Goal: Task Accomplishment & Management: Manage account settings

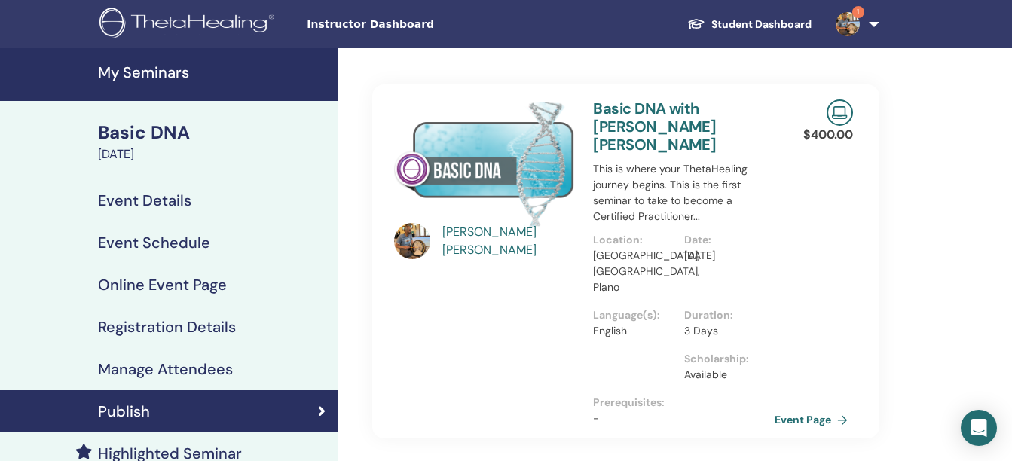
scroll to position [265, 0]
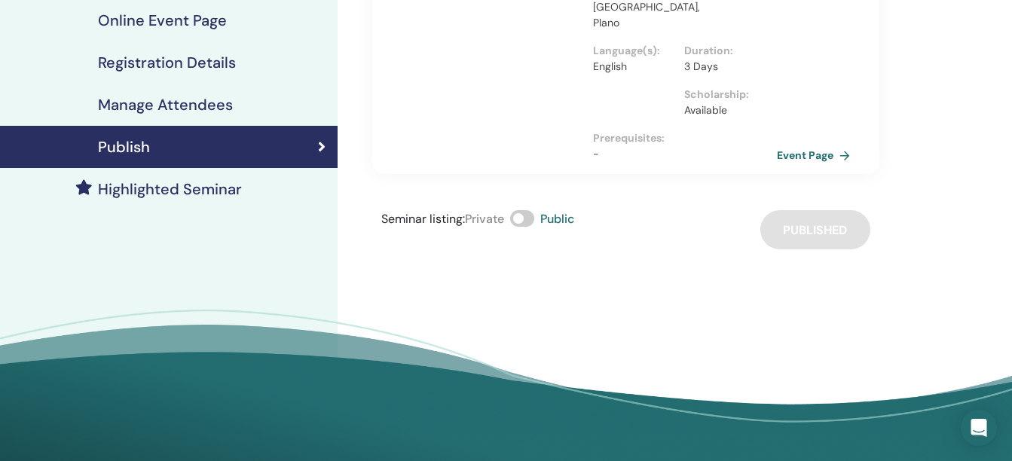
click at [808, 144] on link "Event Page" at bounding box center [816, 155] width 79 height 23
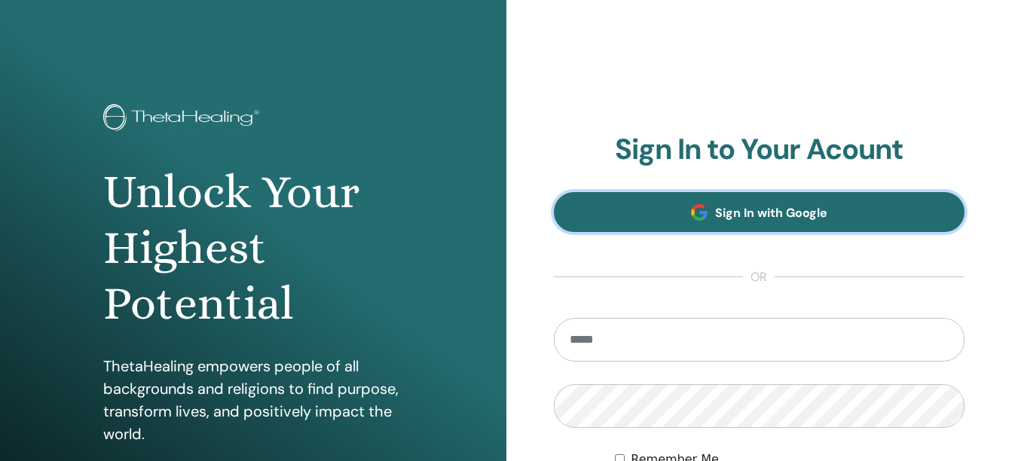
click at [681, 206] on link "Sign In with Google" at bounding box center [759, 212] width 411 height 40
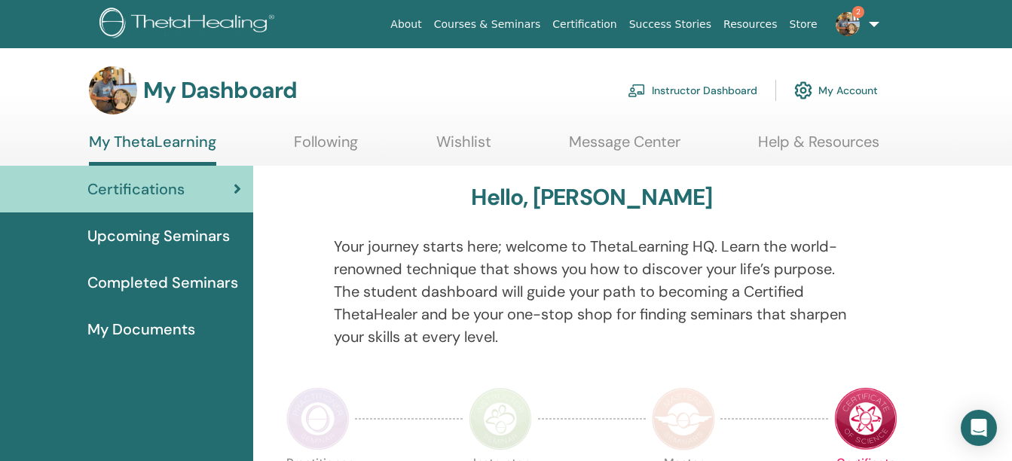
click at [723, 99] on link "Instructor Dashboard" at bounding box center [693, 90] width 130 height 33
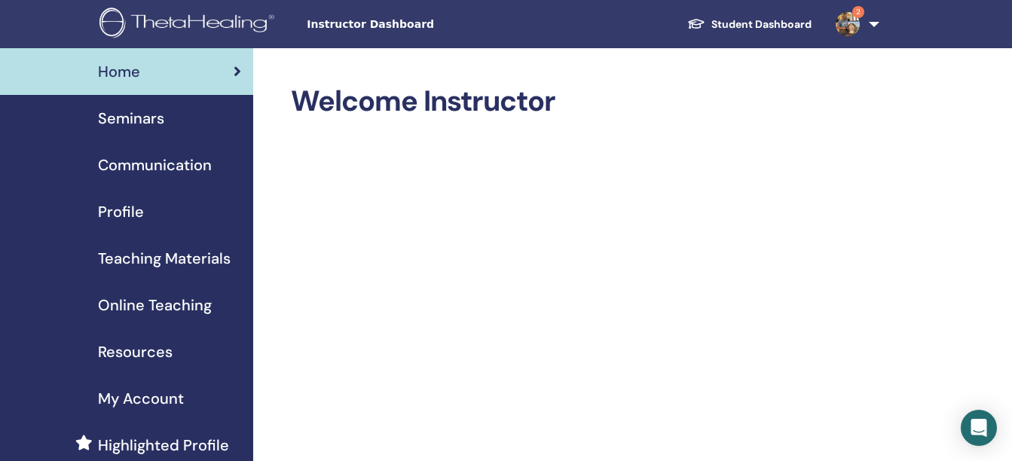
click at [134, 112] on span "Seminars" at bounding box center [131, 118] width 66 height 23
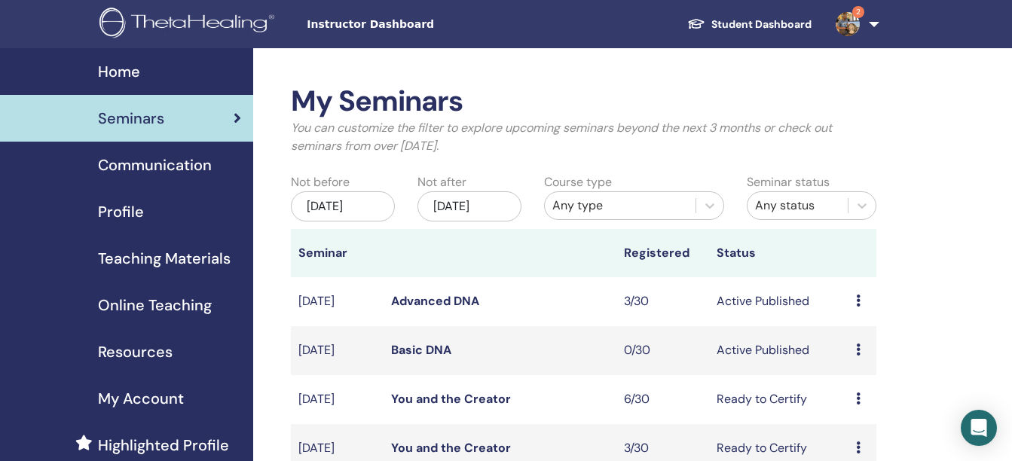
click at [403, 353] on link "Basic DNA" at bounding box center [421, 350] width 60 height 16
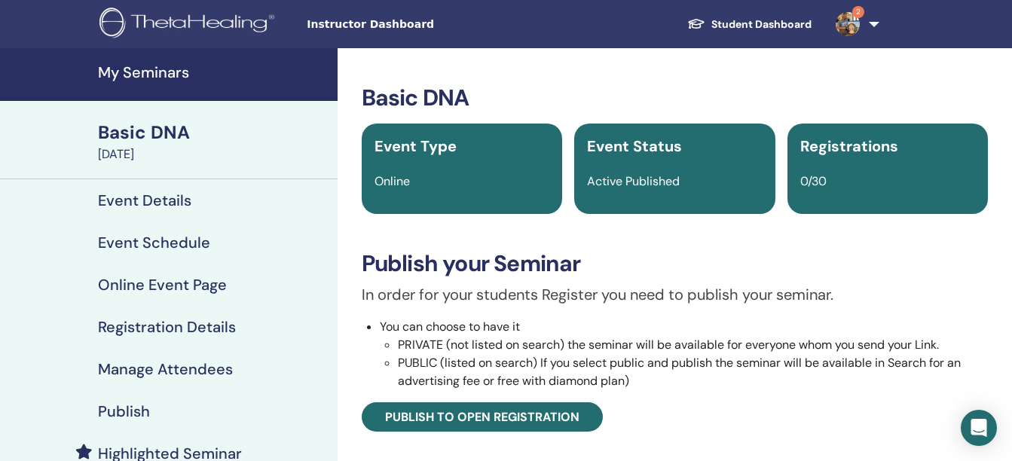
click at [148, 239] on h4 "Event Schedule" at bounding box center [154, 243] width 112 height 18
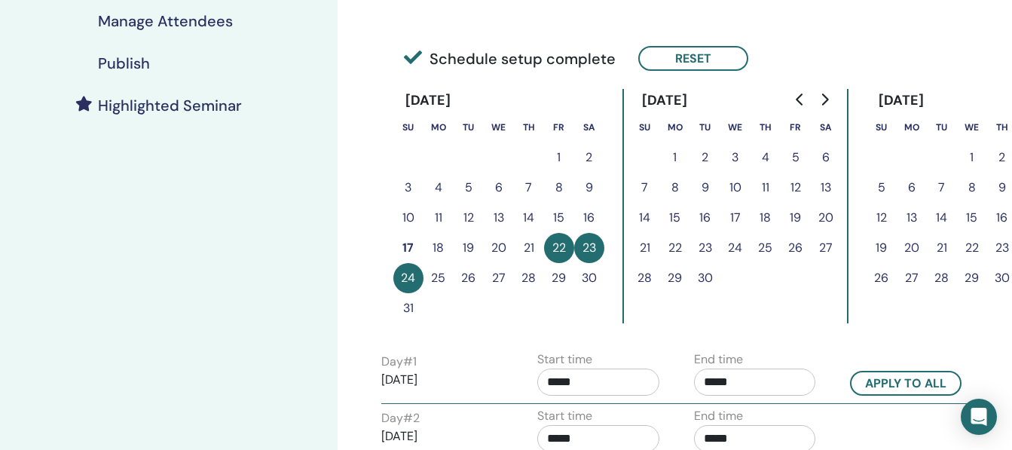
scroll to position [350, 0]
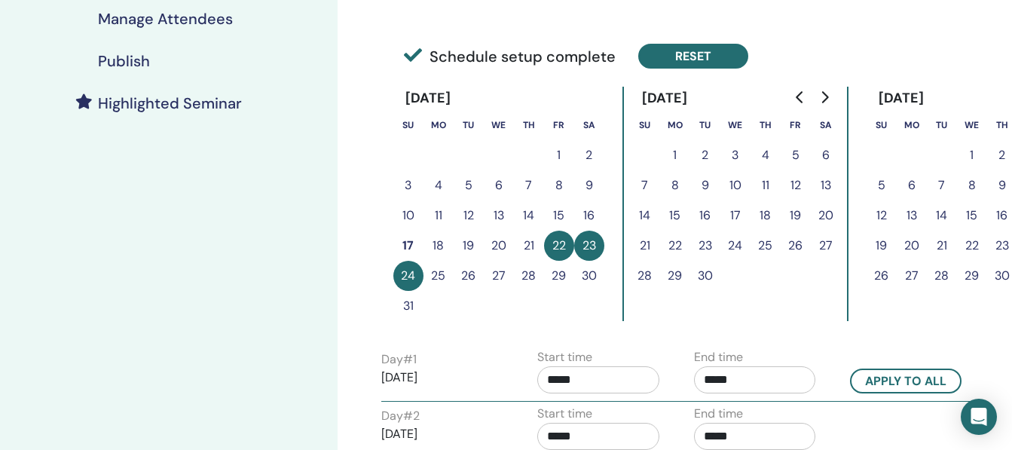
click at [704, 55] on button "Reset" at bounding box center [693, 56] width 110 height 25
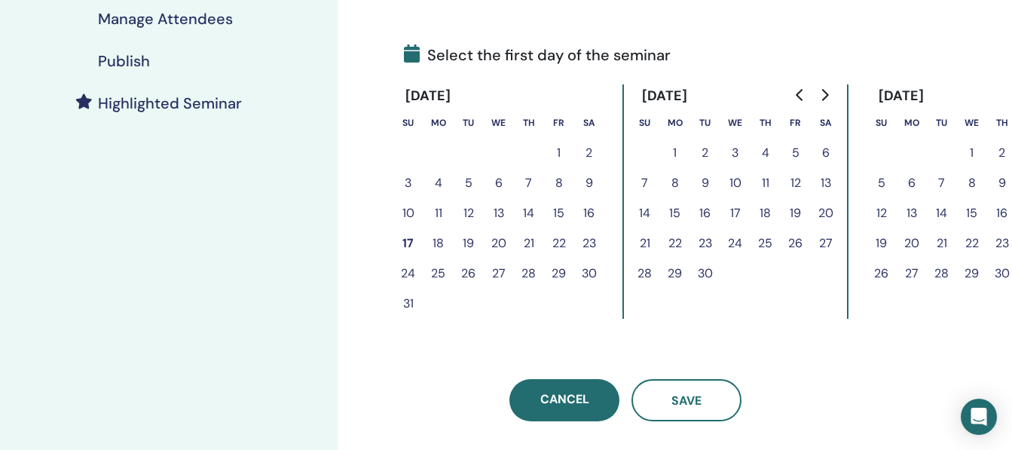
click at [559, 237] on button "22" at bounding box center [559, 243] width 30 height 30
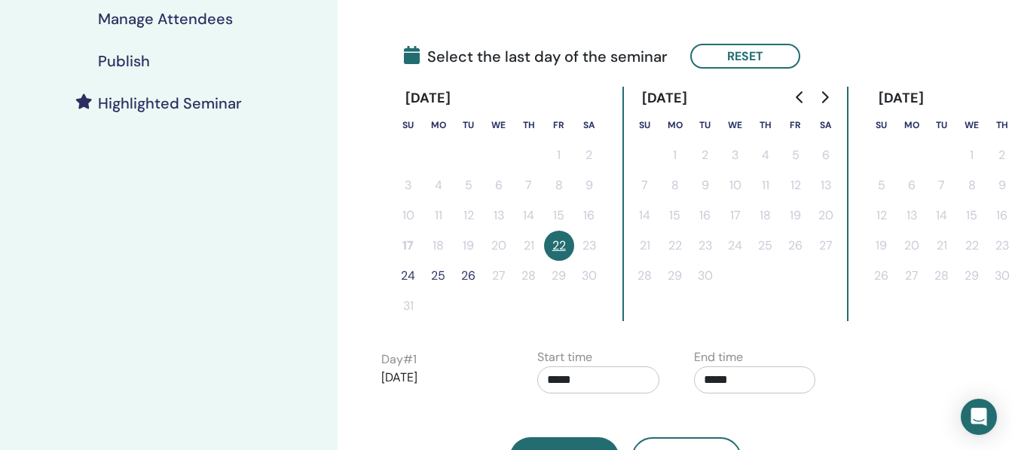
click at [413, 278] on button "24" at bounding box center [408, 276] width 30 height 30
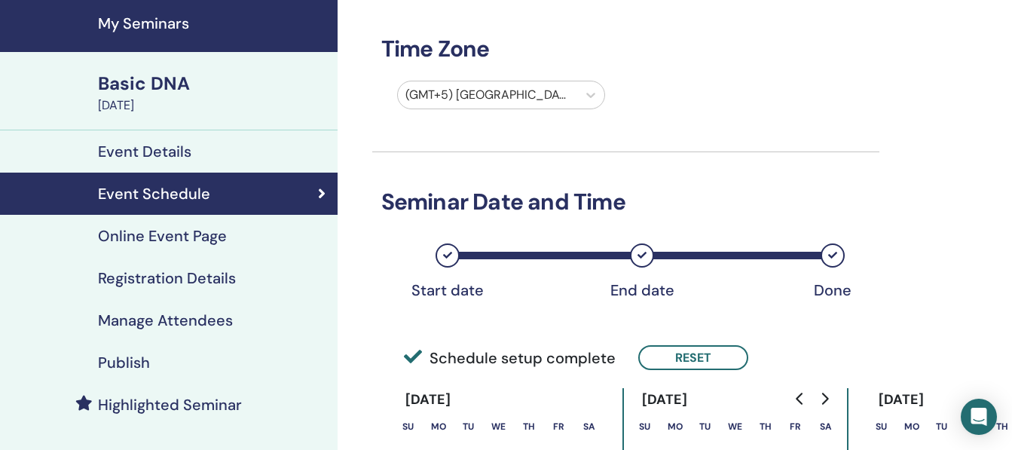
scroll to position [22, 0]
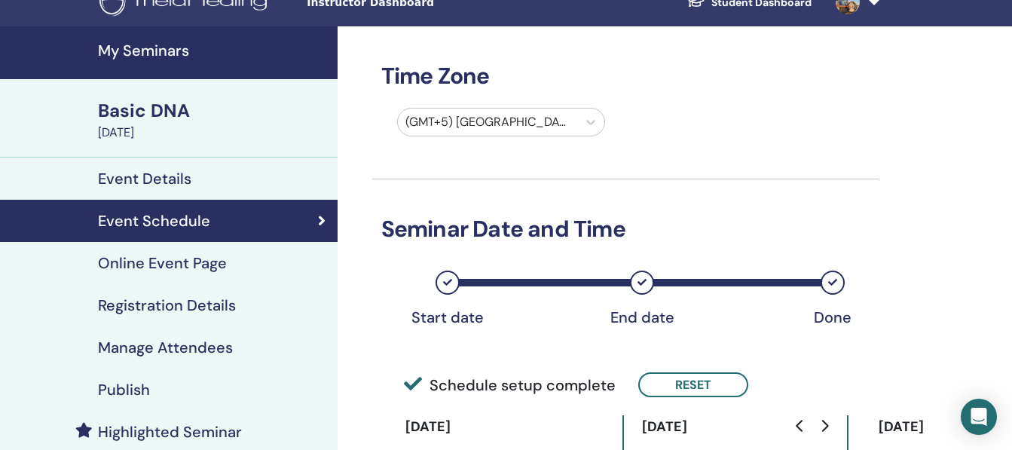
click at [494, 124] on div at bounding box center [487, 122] width 165 height 21
type input "*"
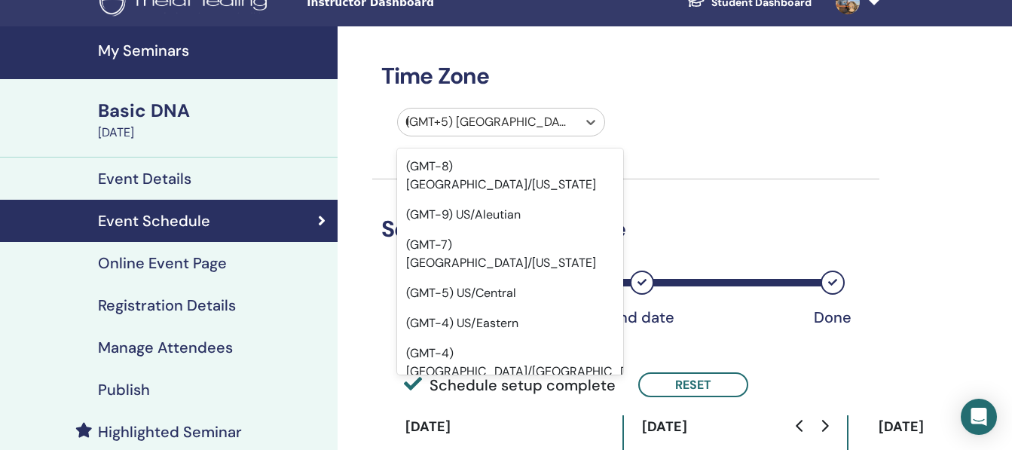
type input "**"
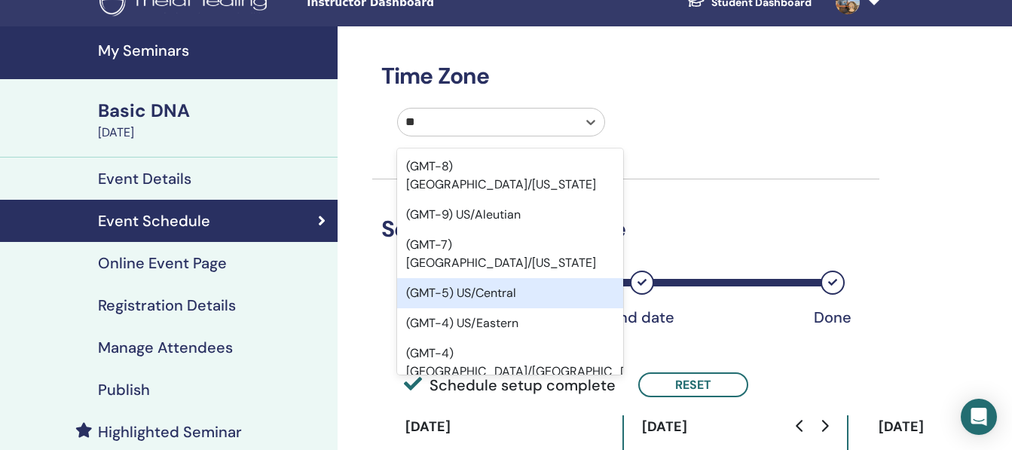
click at [498, 278] on div "(GMT-5) US/Central" at bounding box center [510, 293] width 227 height 30
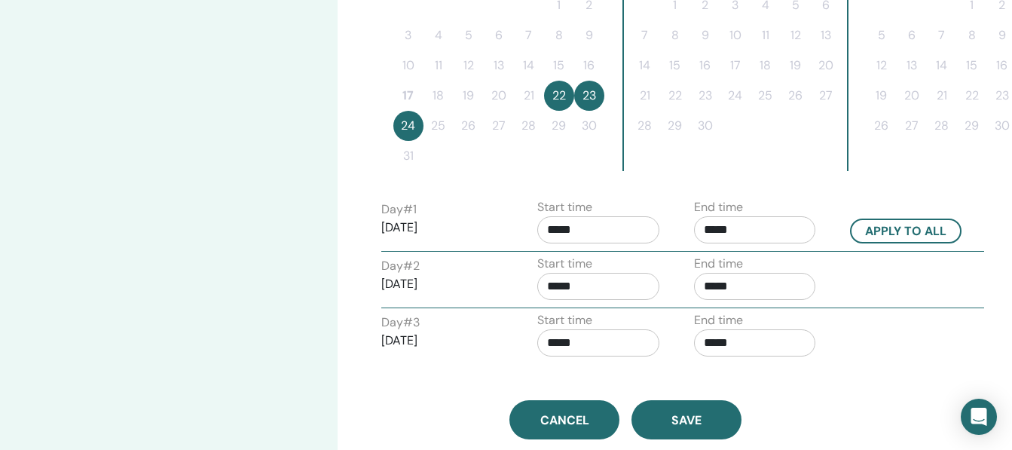
scroll to position [506, 0]
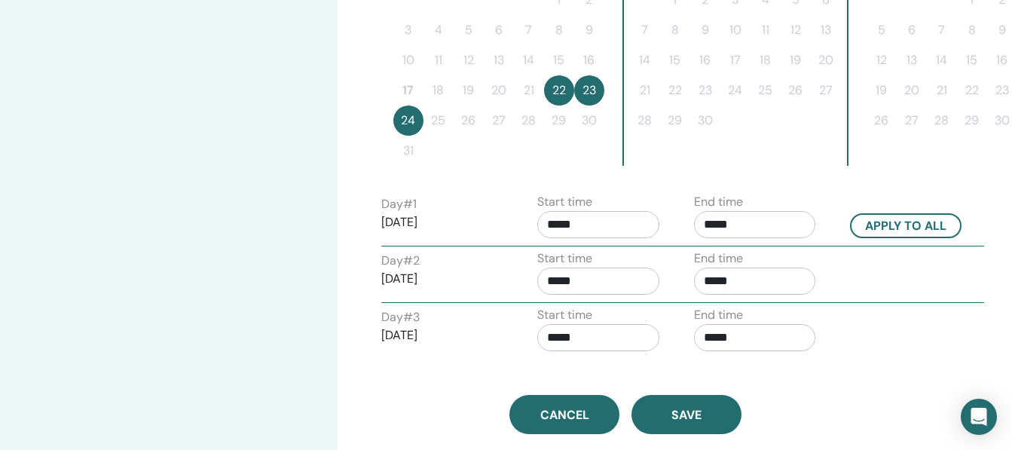
click at [726, 217] on input "*****" at bounding box center [755, 224] width 122 height 27
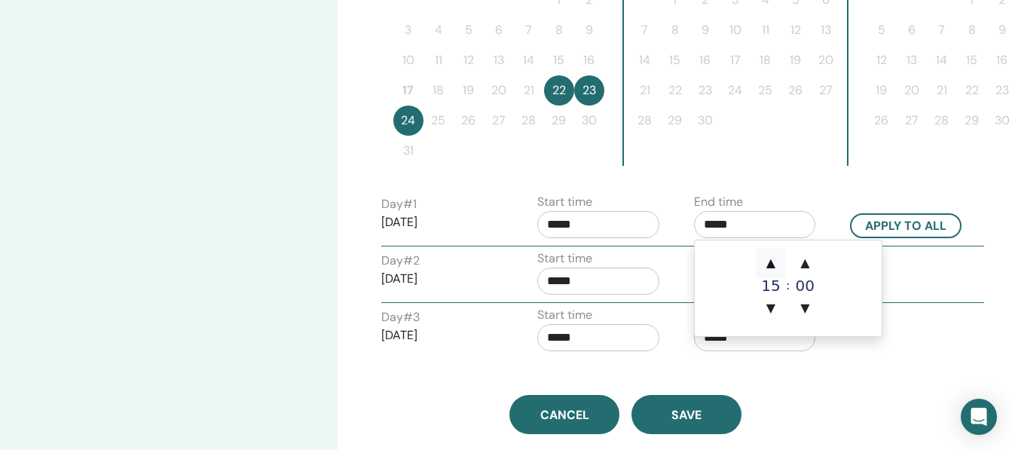
click at [768, 261] on span "▲" at bounding box center [771, 263] width 30 height 30
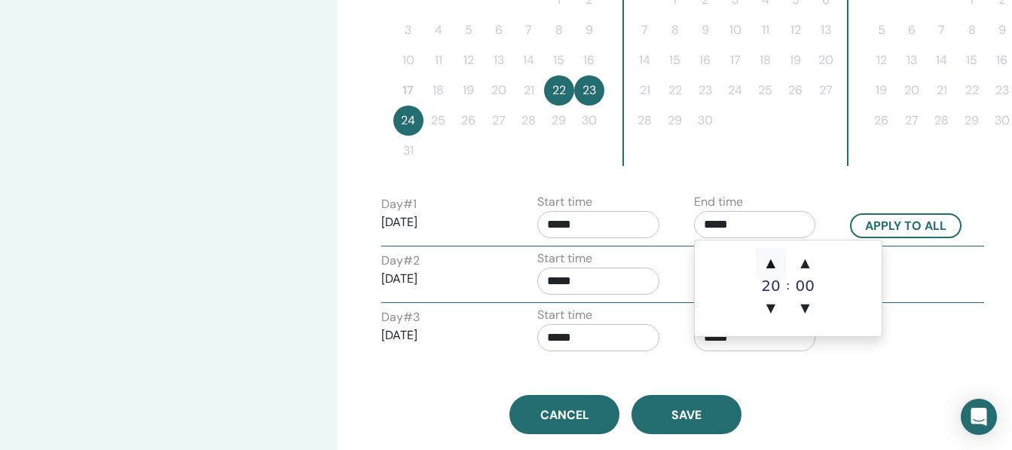
click at [768, 261] on span "▲" at bounding box center [771, 263] width 30 height 30
click at [771, 299] on span "▼" at bounding box center [771, 308] width 30 height 30
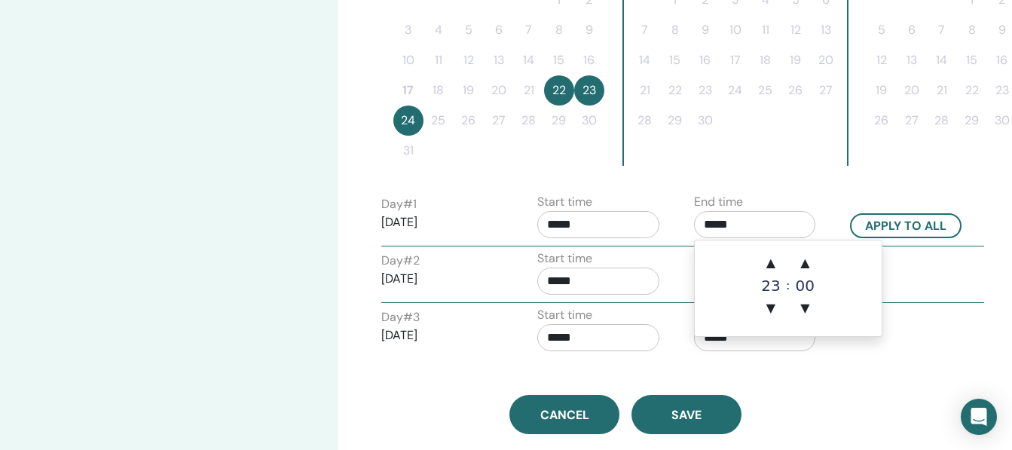
click at [798, 287] on div "00" at bounding box center [805, 285] width 30 height 15
click at [801, 265] on span "▲" at bounding box center [805, 263] width 30 height 30
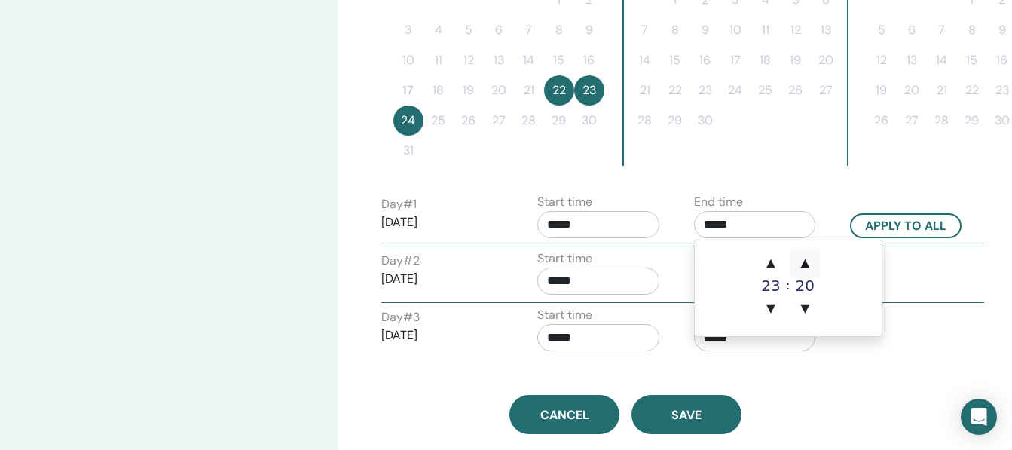
click at [801, 265] on span "▲" at bounding box center [805, 263] width 30 height 30
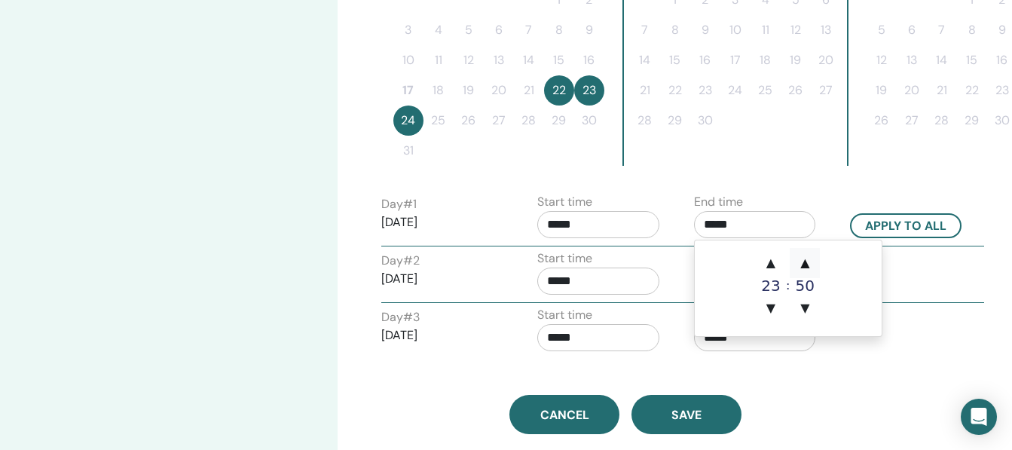
click at [801, 265] on span "▲" at bounding box center [805, 263] width 30 height 30
type input "*****"
click at [801, 265] on span "▲" at bounding box center [805, 263] width 30 height 30
click at [806, 305] on span "▼" at bounding box center [805, 308] width 30 height 30
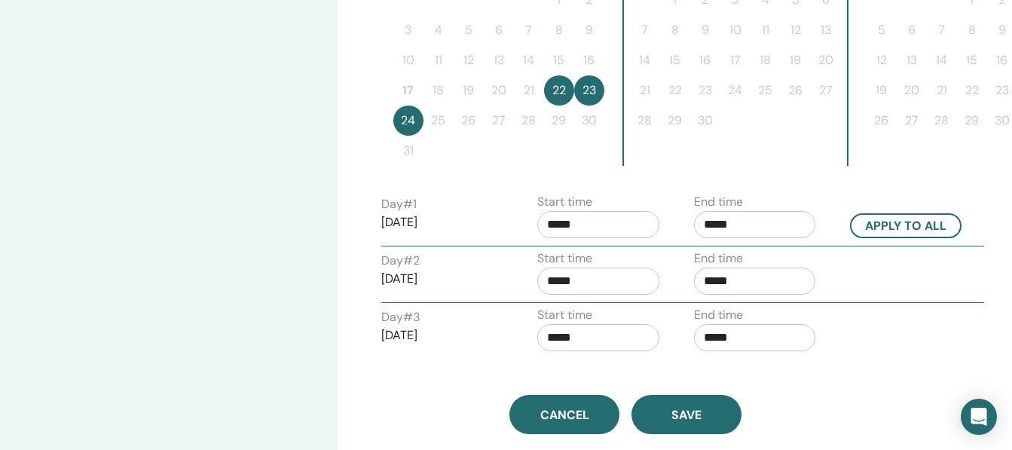
click at [599, 211] on div "Start time *****" at bounding box center [598, 219] width 122 height 53
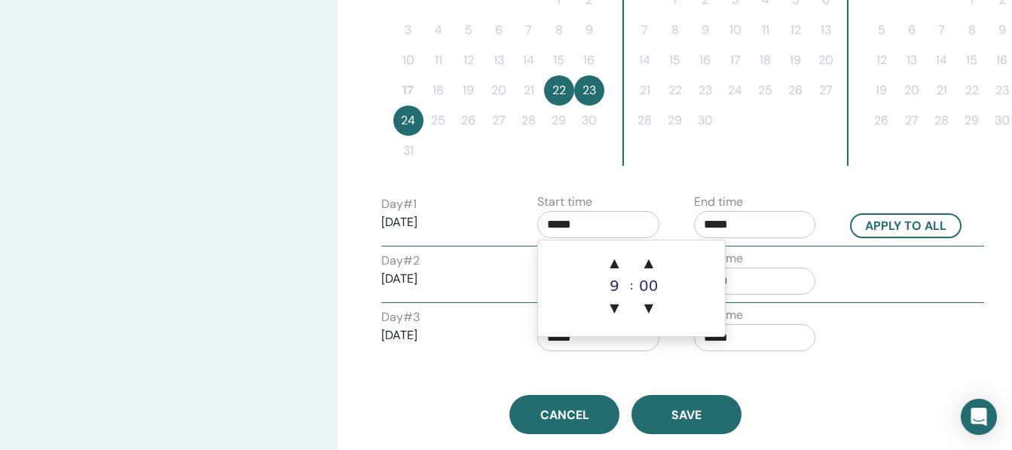
drag, startPoint x: 567, startPoint y: 228, endPoint x: 533, endPoint y: 228, distance: 34.7
click at [533, 228] on div "Start time *****" at bounding box center [604, 219] width 157 height 53
click at [615, 262] on span "▲" at bounding box center [614, 263] width 30 height 30
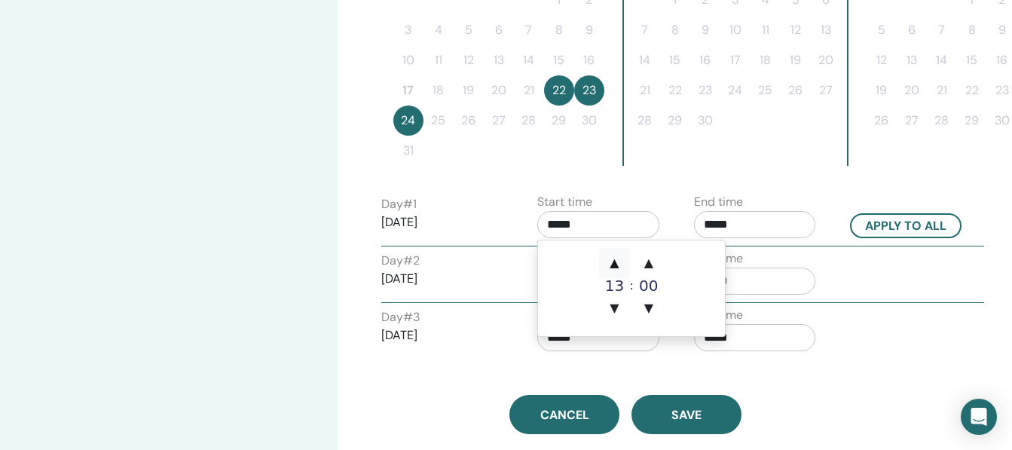
click at [615, 262] on span "▲" at bounding box center [614, 263] width 30 height 30
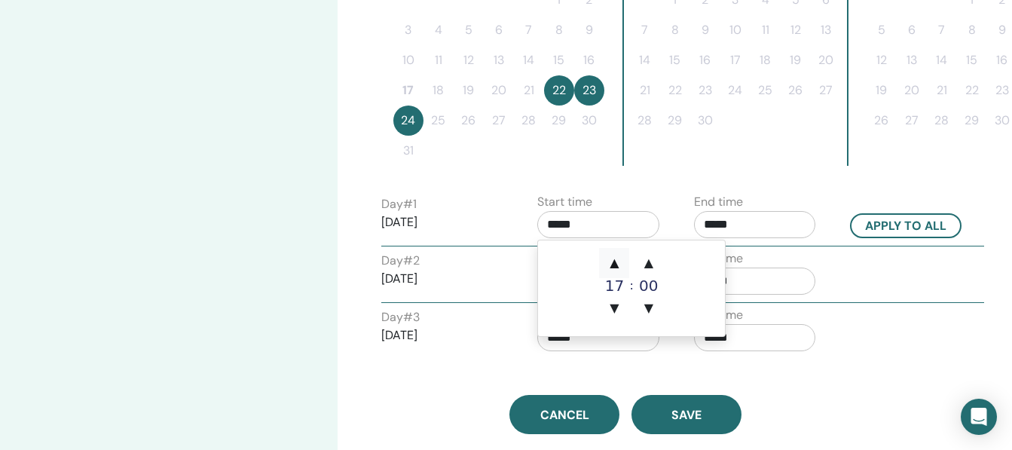
click at [615, 262] on span "▲" at bounding box center [614, 263] width 30 height 30
click at [646, 261] on span "▲" at bounding box center [649, 263] width 30 height 30
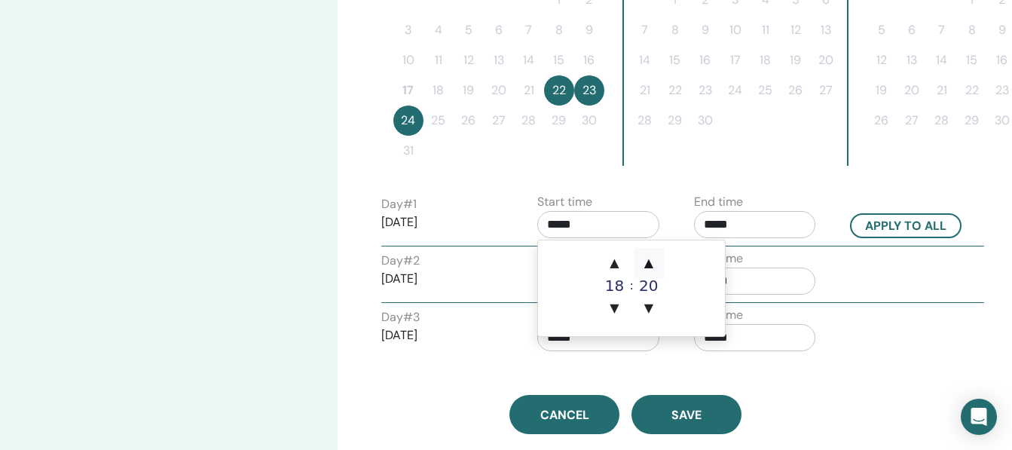
click at [646, 261] on span "▲" at bounding box center [649, 263] width 30 height 30
click at [644, 305] on span "▼" at bounding box center [649, 308] width 30 height 30
type input "*****"
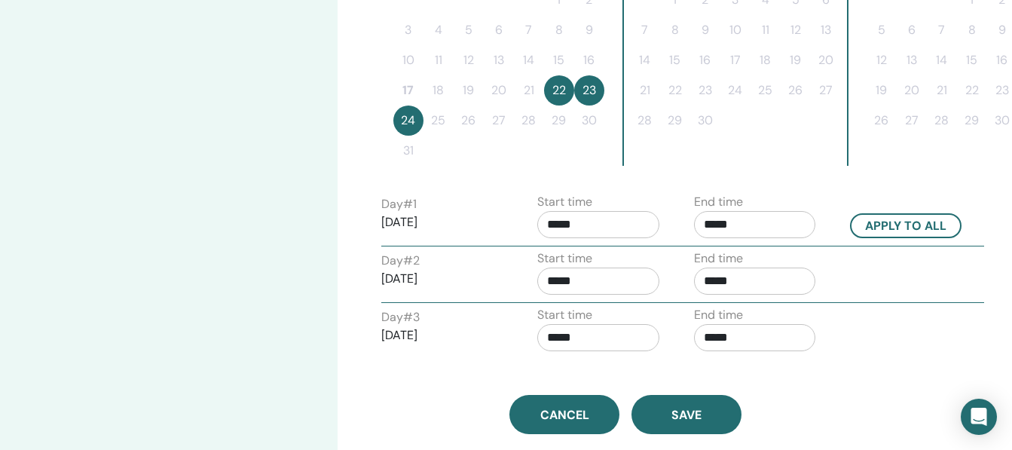
click at [297, 266] on div "My Seminars Basic DNA August 22, 2025 Event Details Event Schedule Online Event…" at bounding box center [169, 94] width 338 height 1102
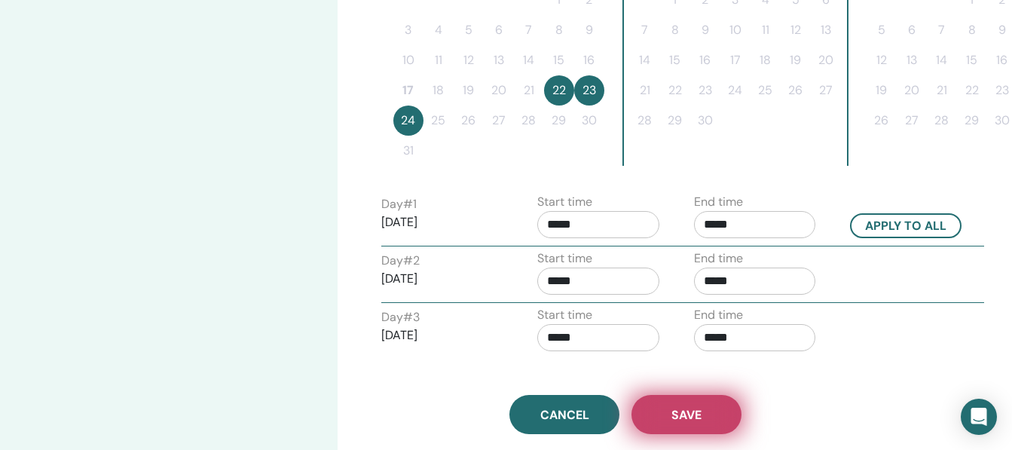
click at [694, 411] on span "Save" at bounding box center [686, 415] width 30 height 16
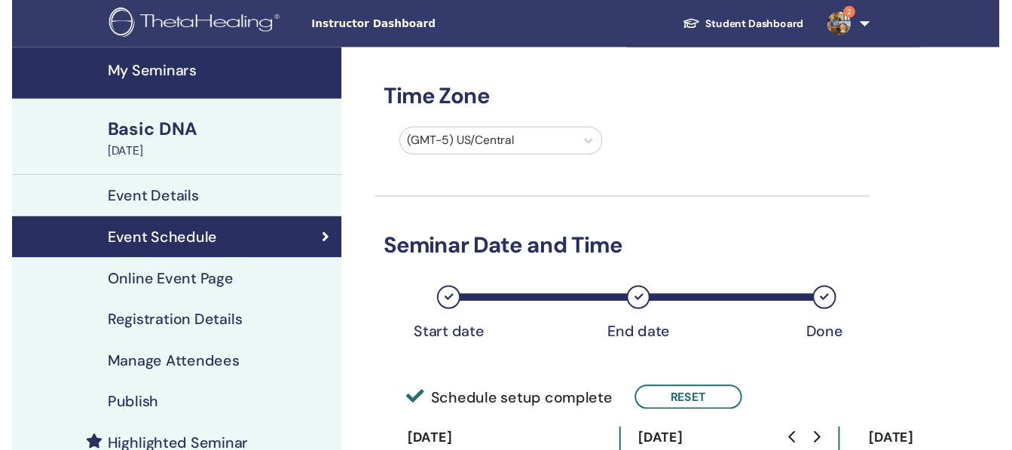
scroll to position [506, 0]
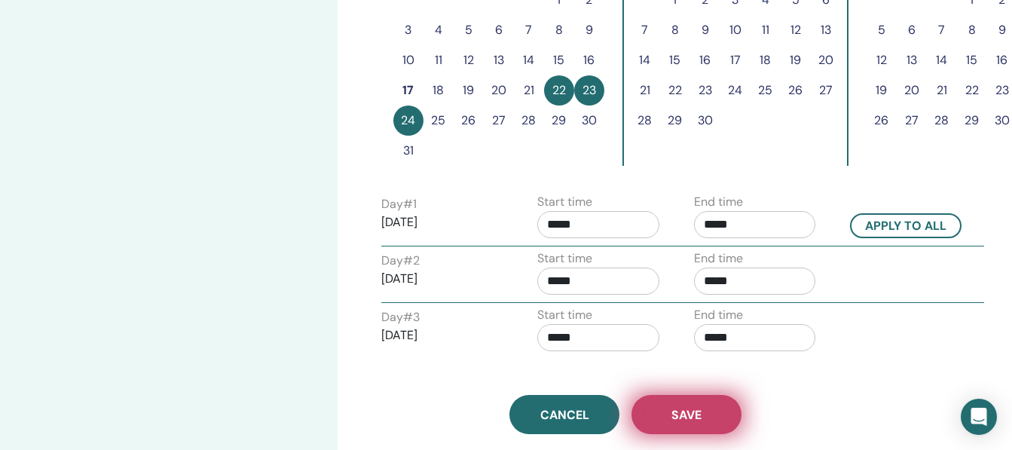
click at [702, 412] on button "Save" at bounding box center [687, 414] width 110 height 39
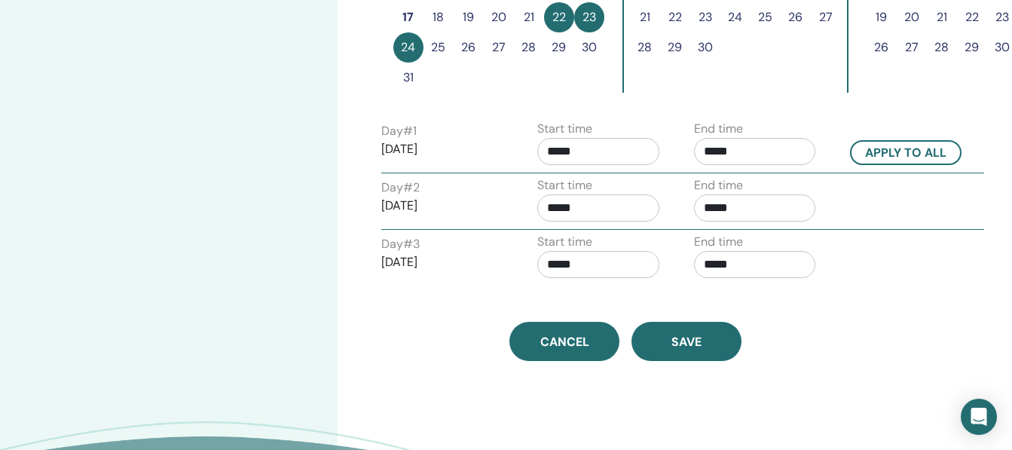
scroll to position [584, 0]
